Goal: Task Accomplishment & Management: Manage account settings

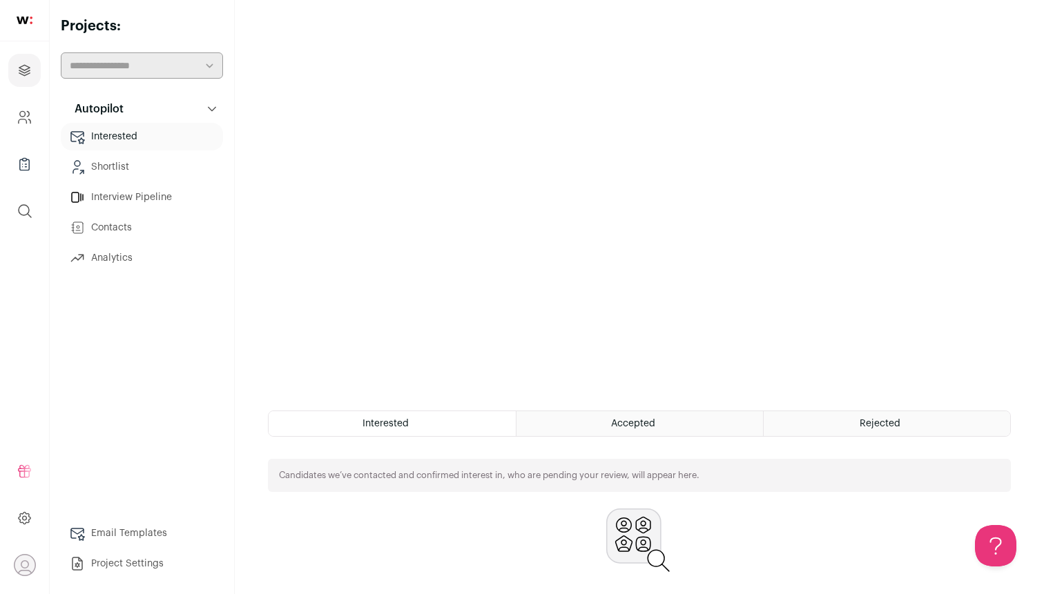
scroll to position [217, 0]
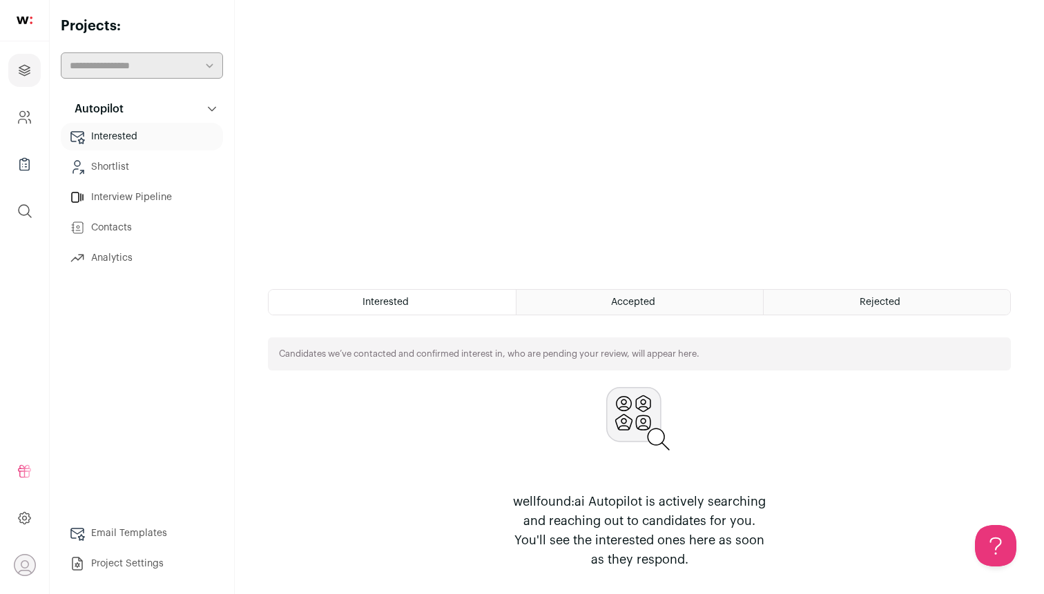
click at [639, 298] on span "Accepted" at bounding box center [633, 303] width 44 height 10
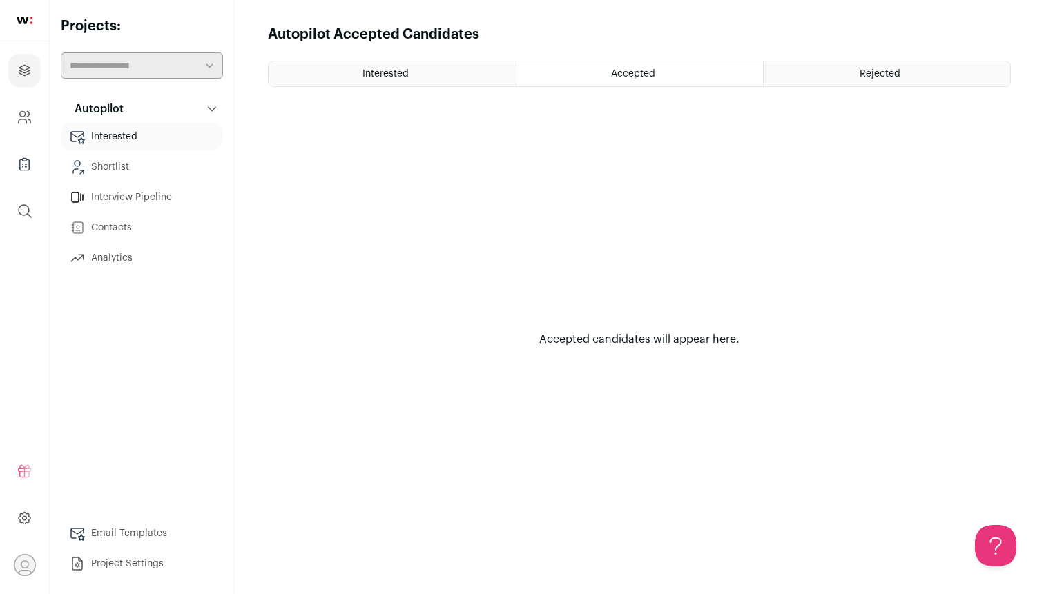
click at [431, 76] on div "Interested" at bounding box center [392, 73] width 247 height 25
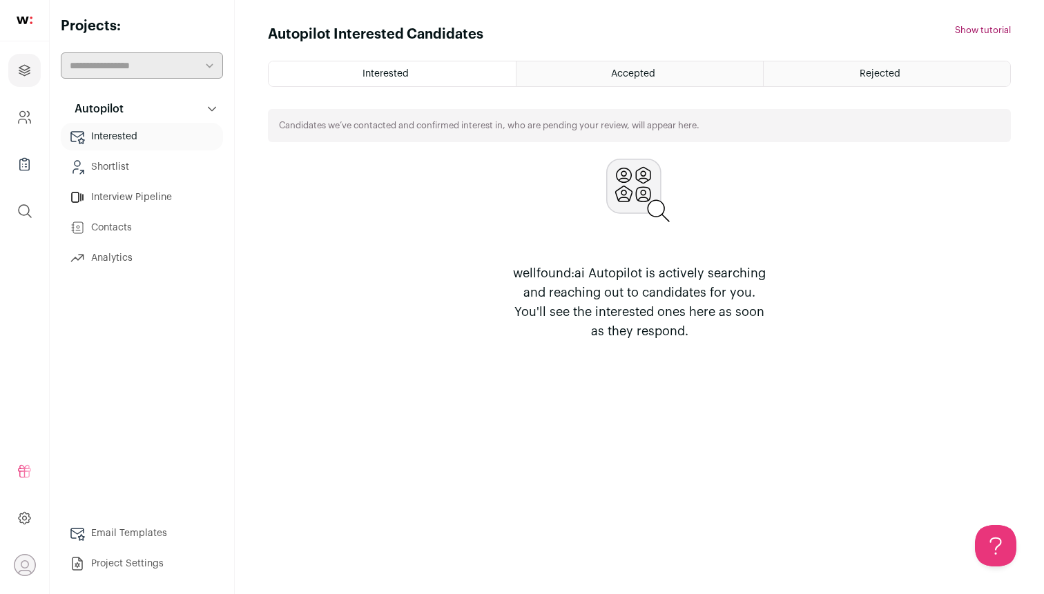
click at [163, 155] on link "Shortlist" at bounding box center [142, 167] width 162 height 28
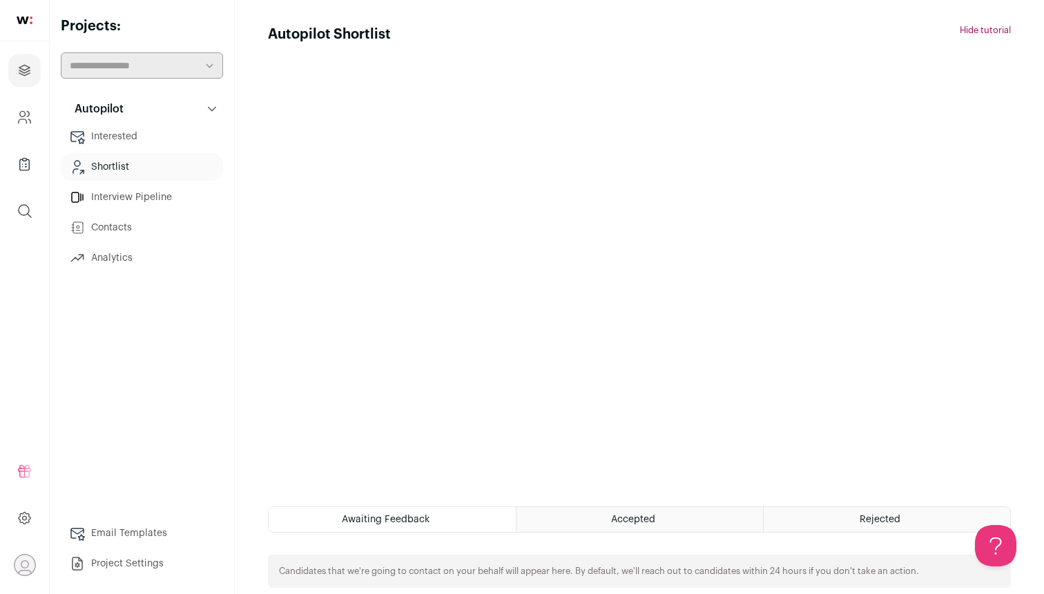
scroll to position [52, 0]
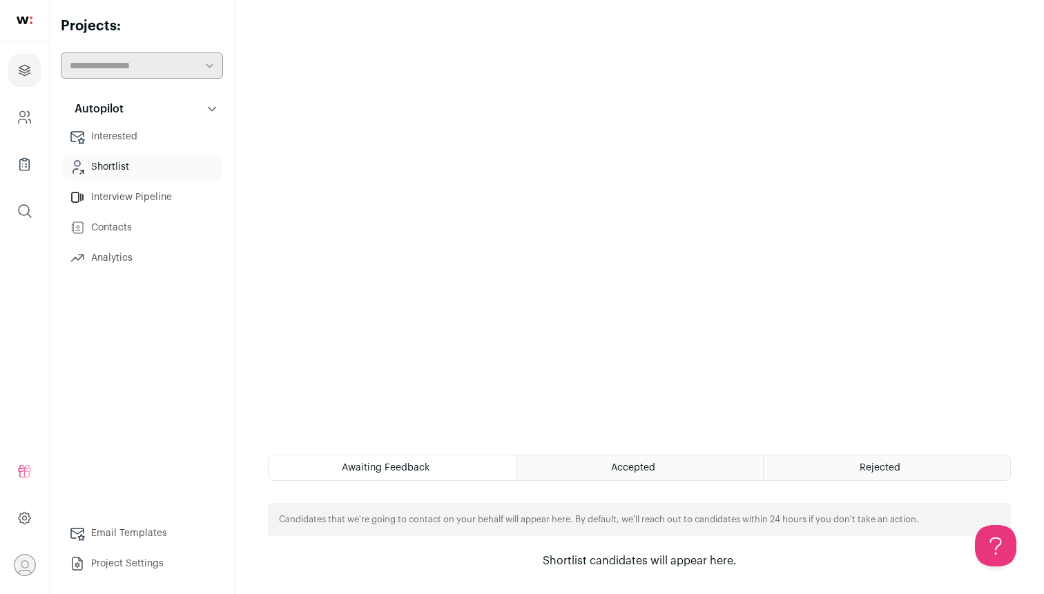
click at [640, 555] on div "Shortlist candidates will appear here." at bounding box center [639, 561] width 345 height 17
click at [659, 469] on div "Accepted" at bounding box center [639, 468] width 246 height 25
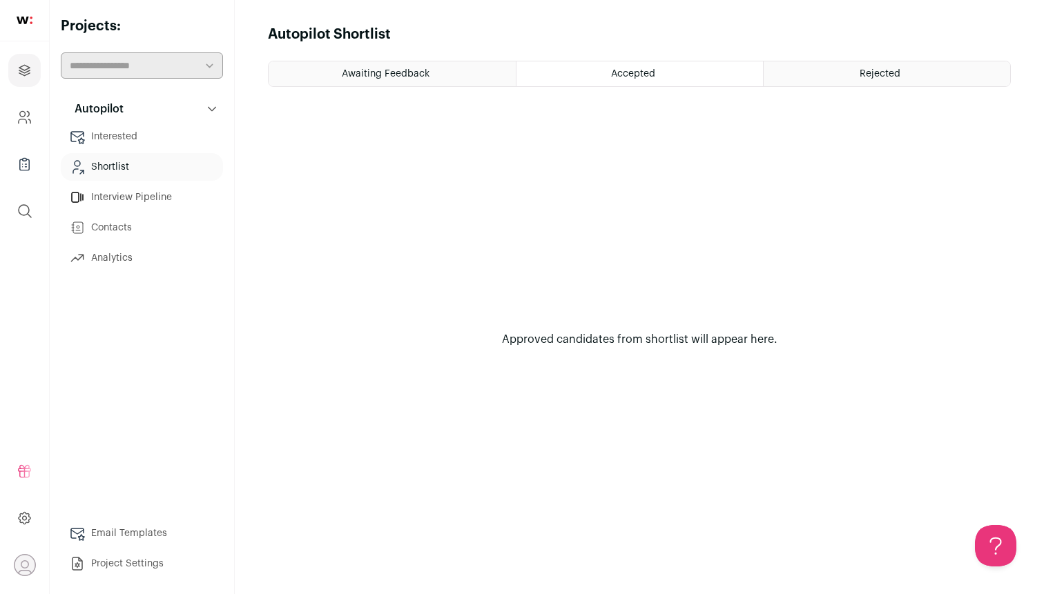
click at [426, 74] on span "Awaiting Feedback" at bounding box center [386, 74] width 88 height 10
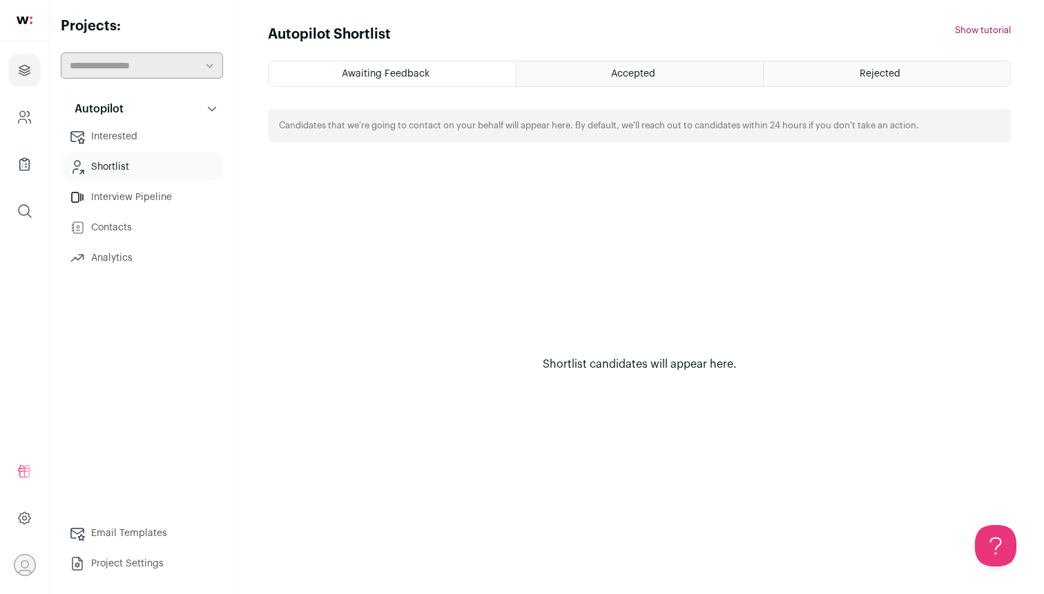
click at [843, 70] on div "Rejected" at bounding box center [887, 73] width 246 height 25
